Goal: Check status: Check status

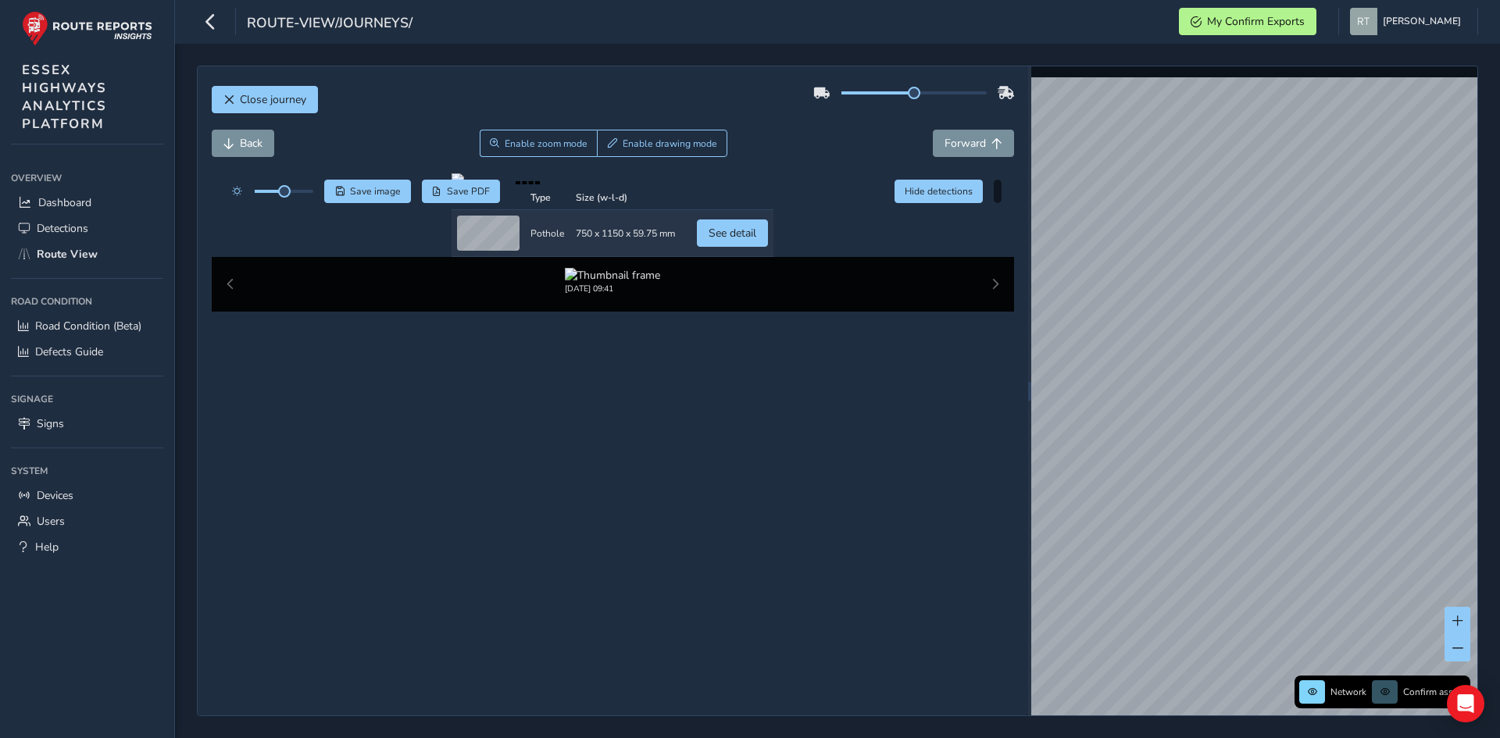
scroll to position [71, 0]
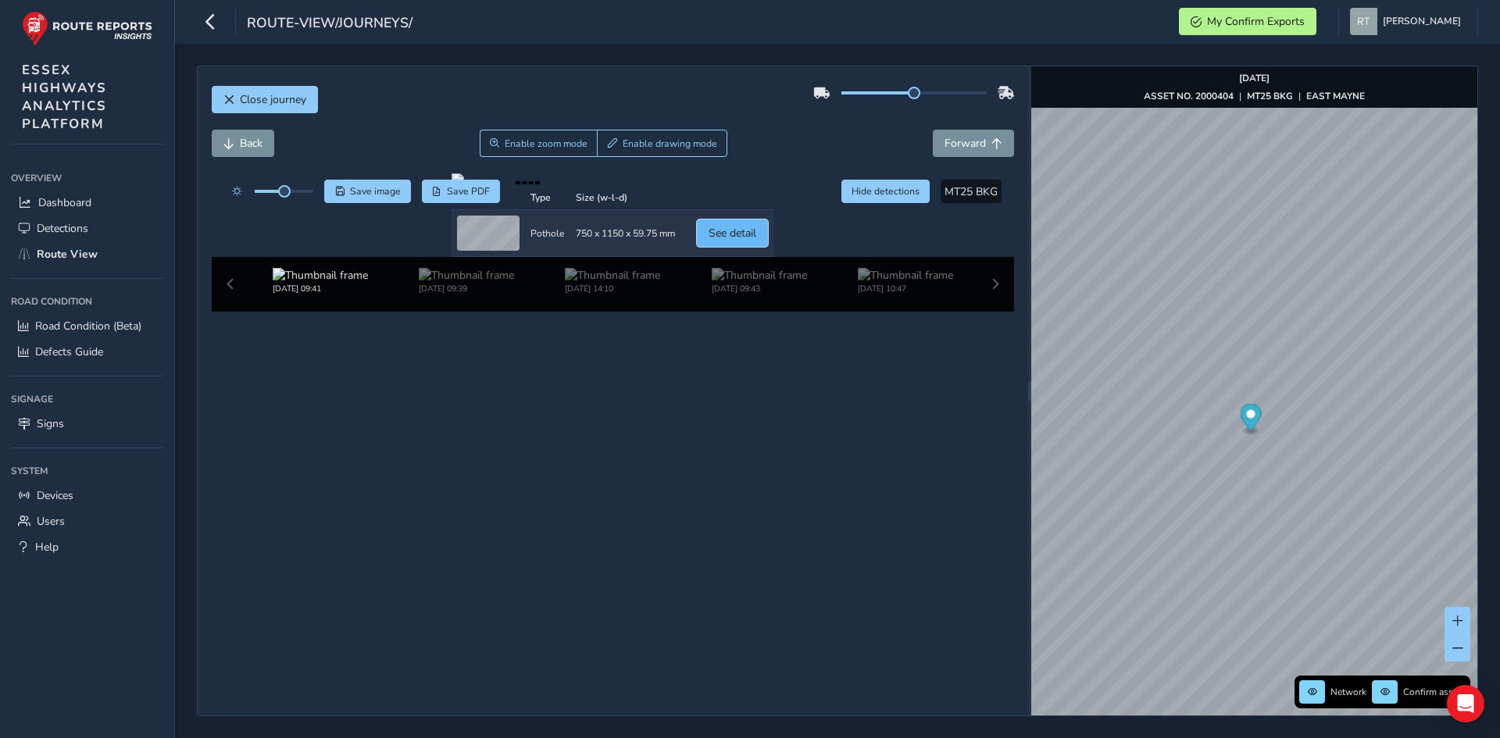
click at [756, 241] on span "See detail" at bounding box center [732, 233] width 48 height 15
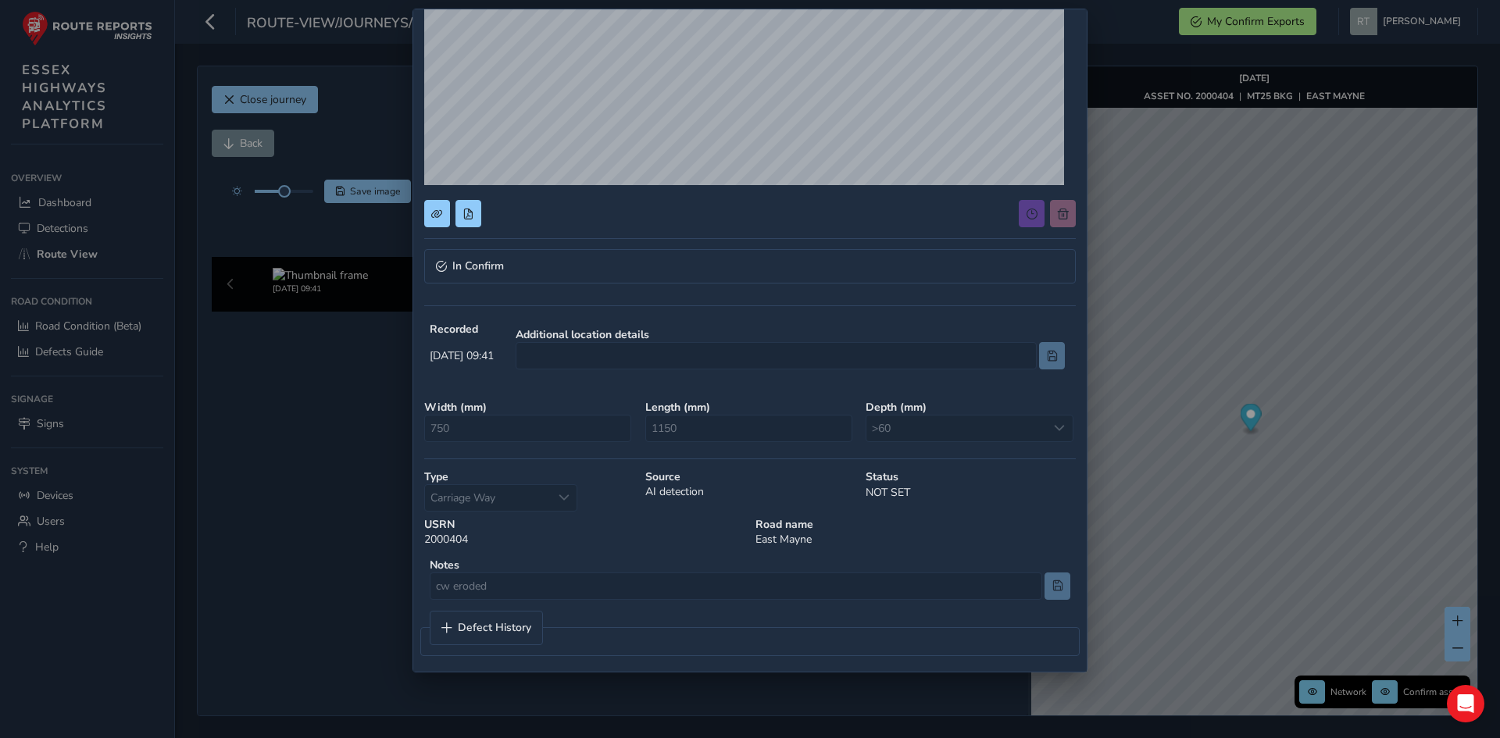
scroll to position [255, 0]
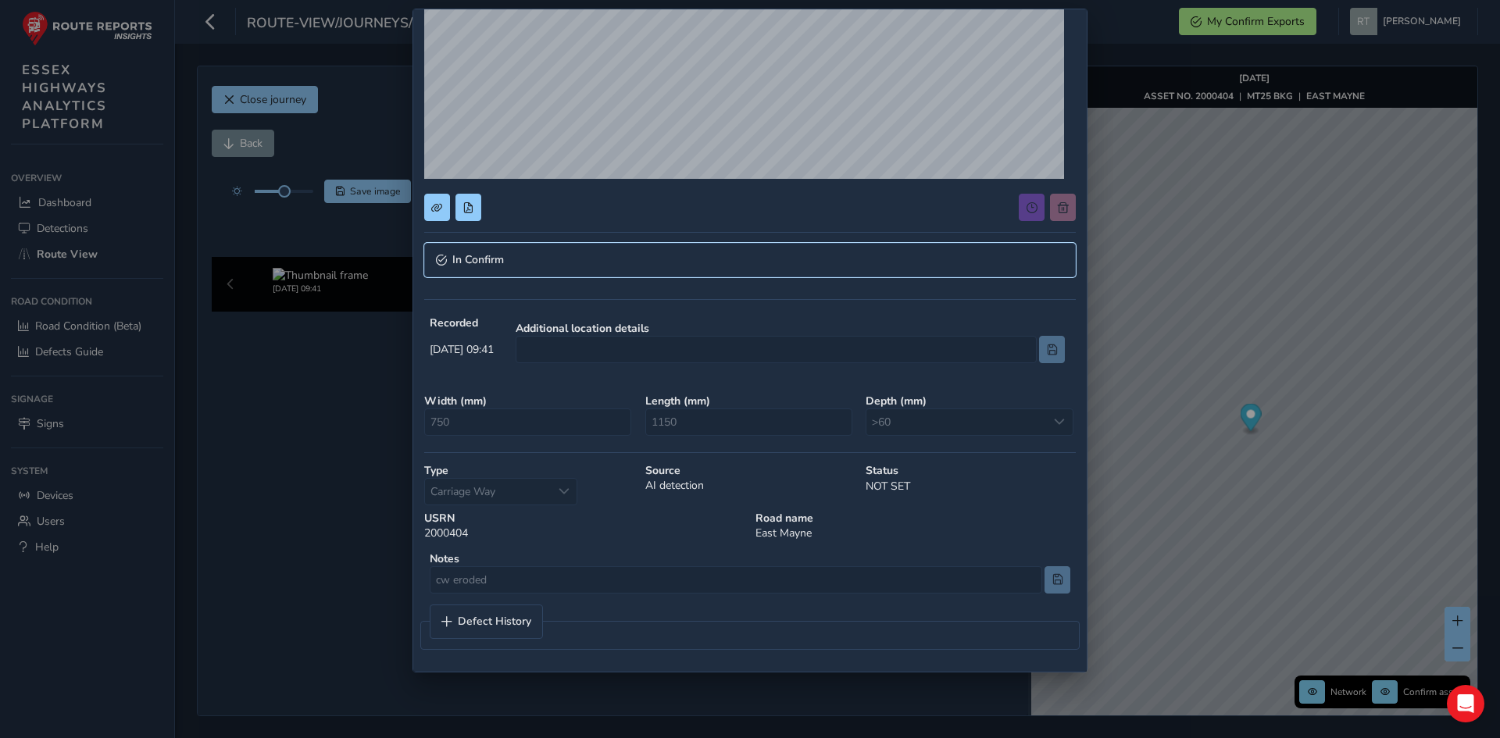
click at [479, 258] on span "In Confirm" at bounding box center [478, 260] width 52 height 11
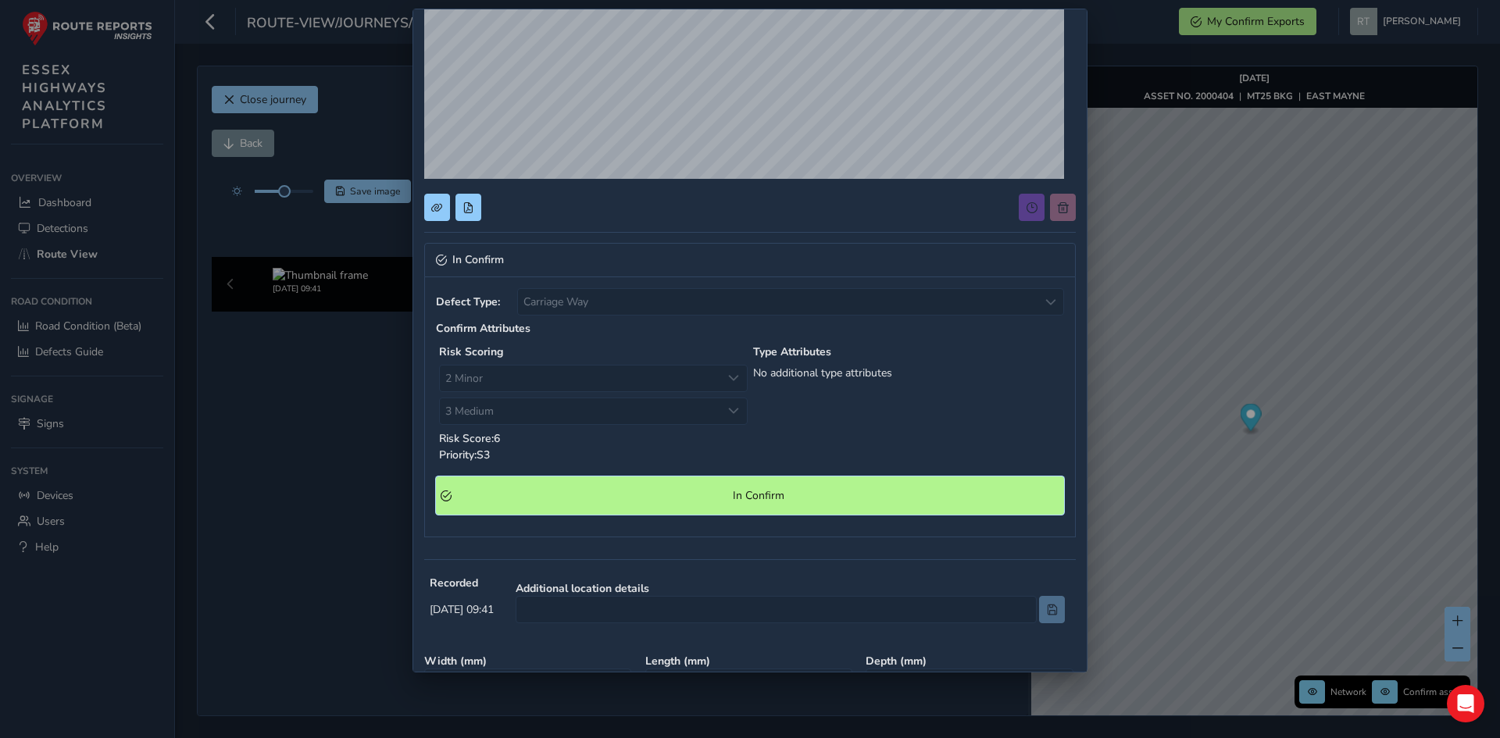
click at [770, 502] on span "In Confirm" at bounding box center [758, 495] width 602 height 15
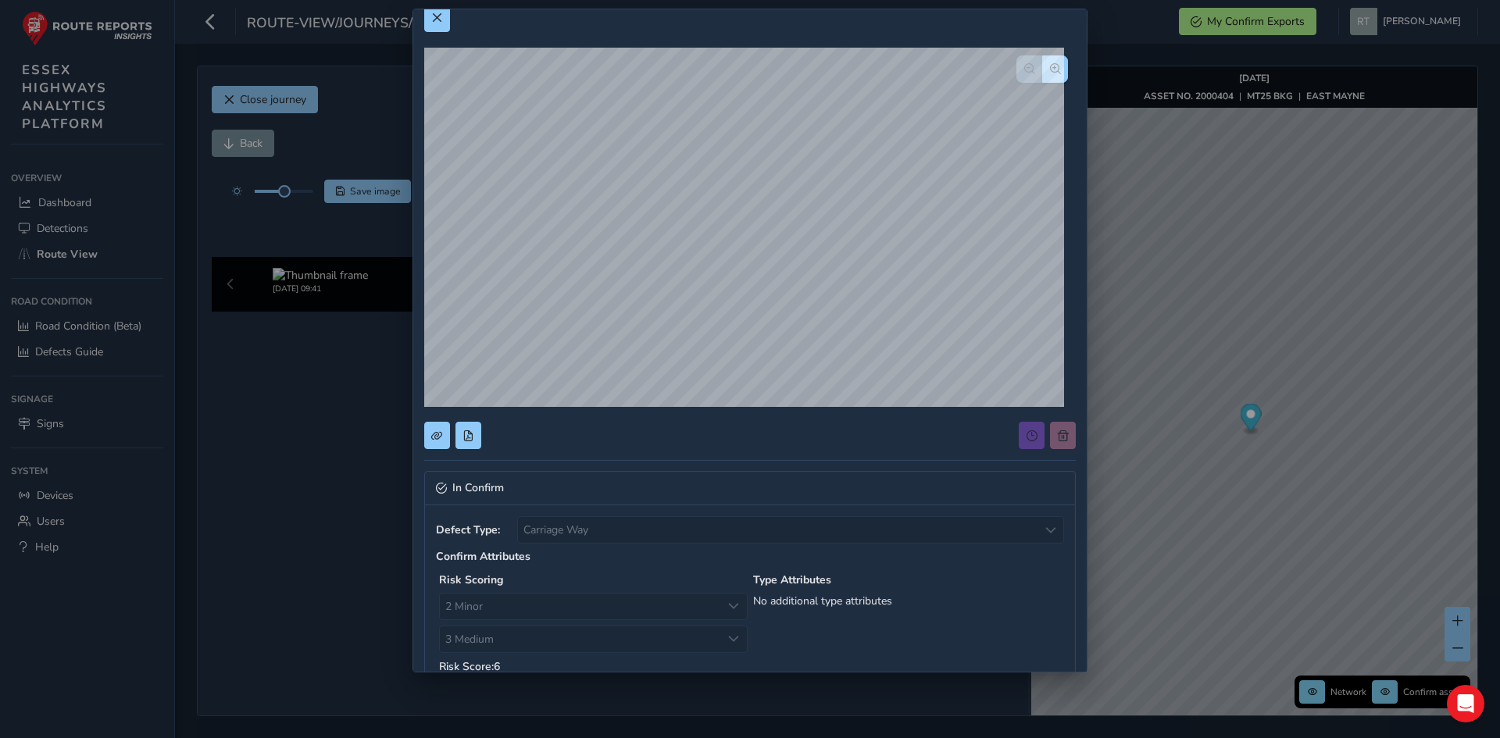
scroll to position [0, 0]
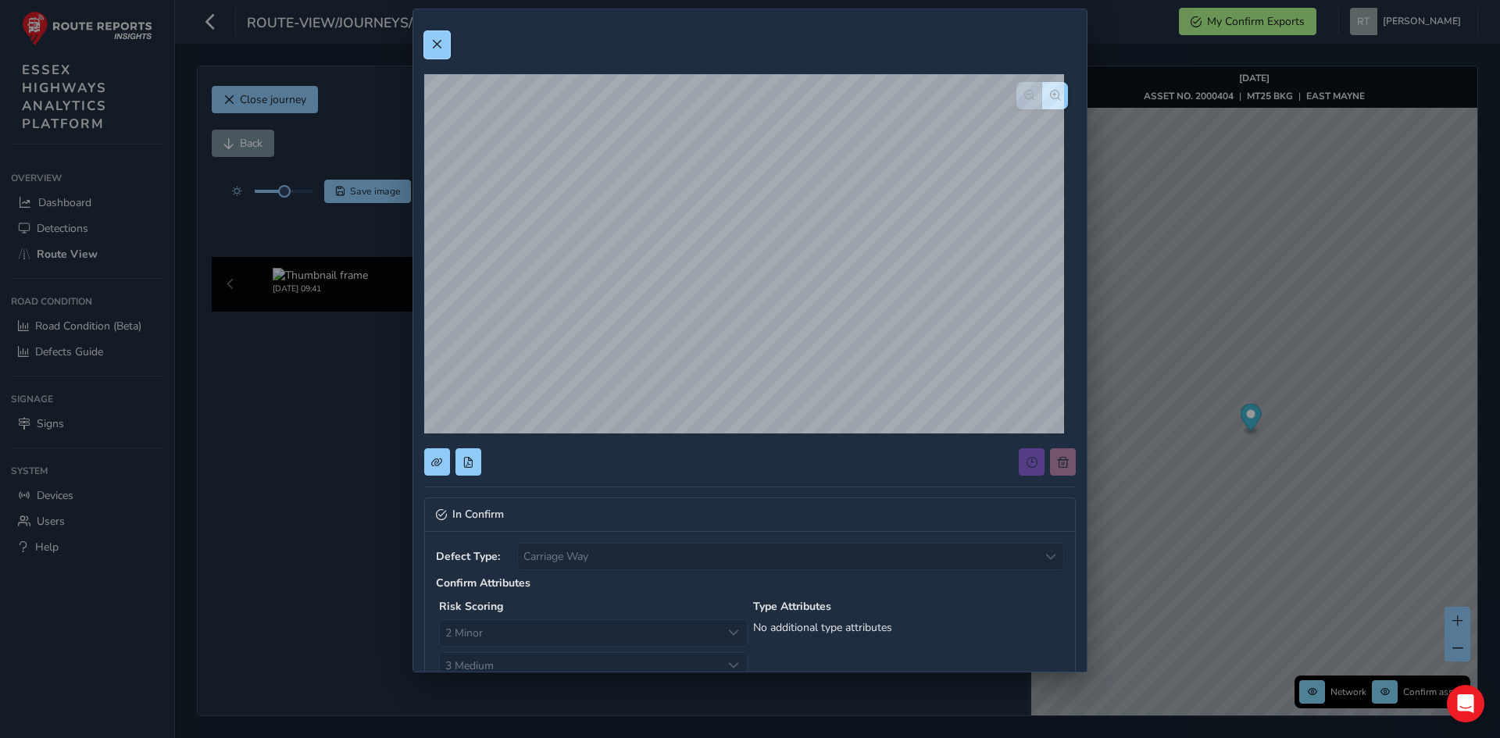
click at [441, 46] on span at bounding box center [436, 44] width 11 height 11
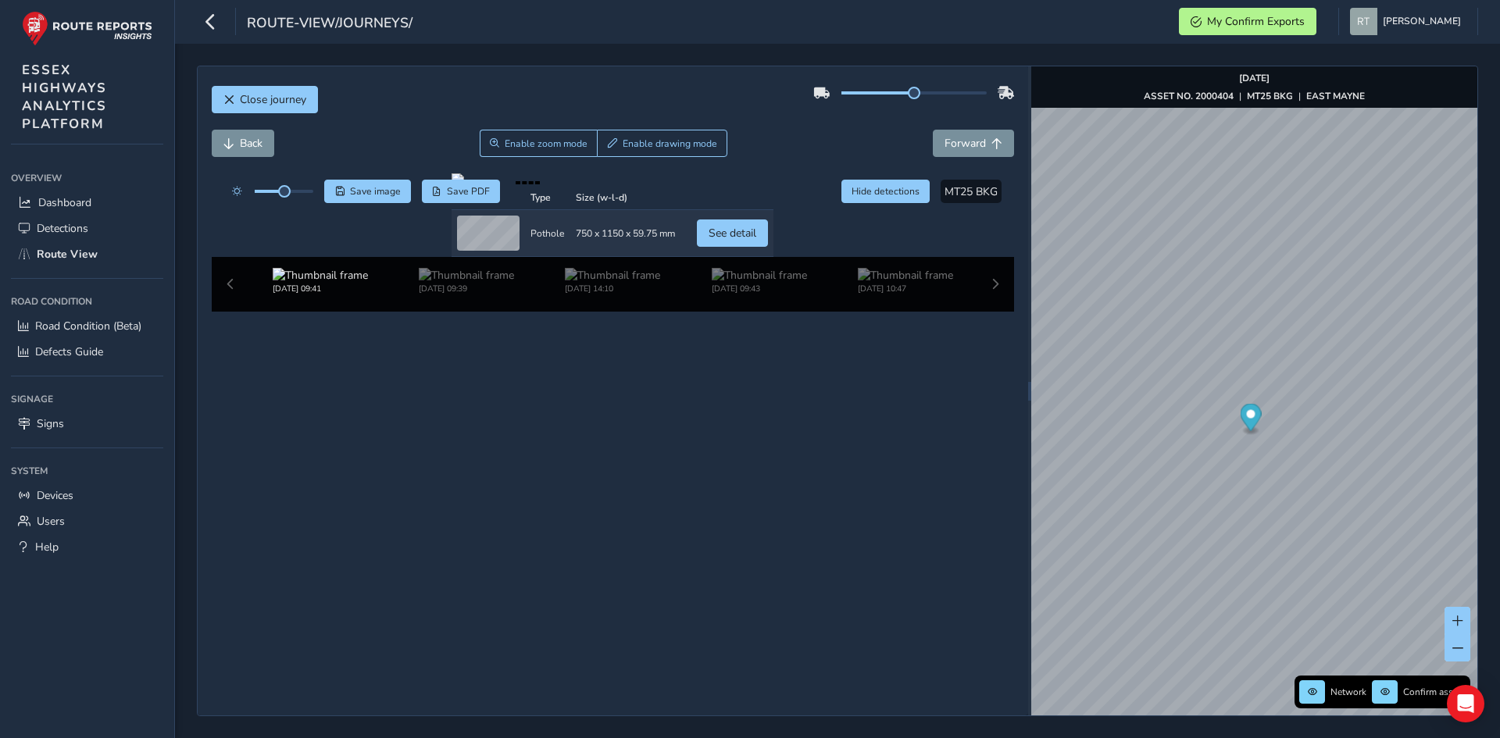
scroll to position [66, 0]
